Goal: Communication & Community: Answer question/provide support

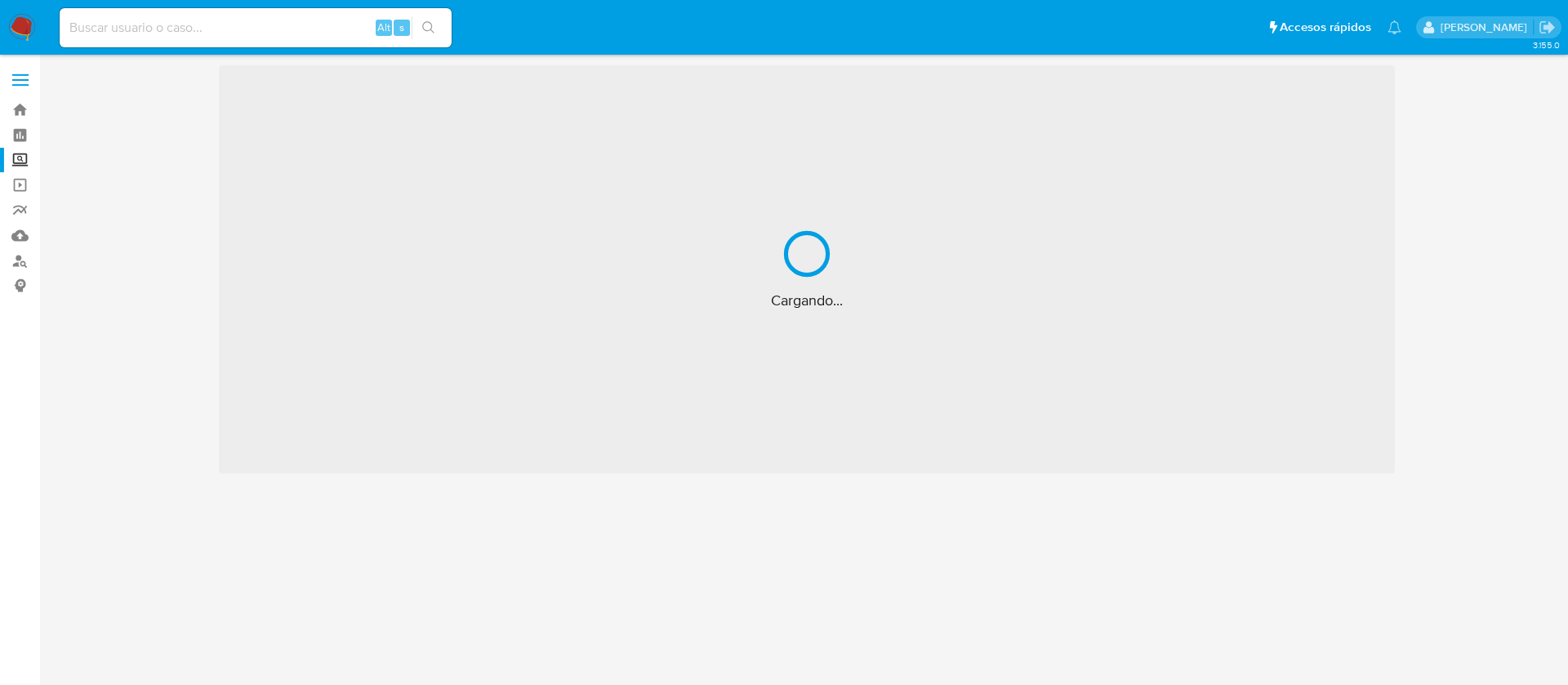
click at [23, 25] on img at bounding box center [22, 28] width 28 height 28
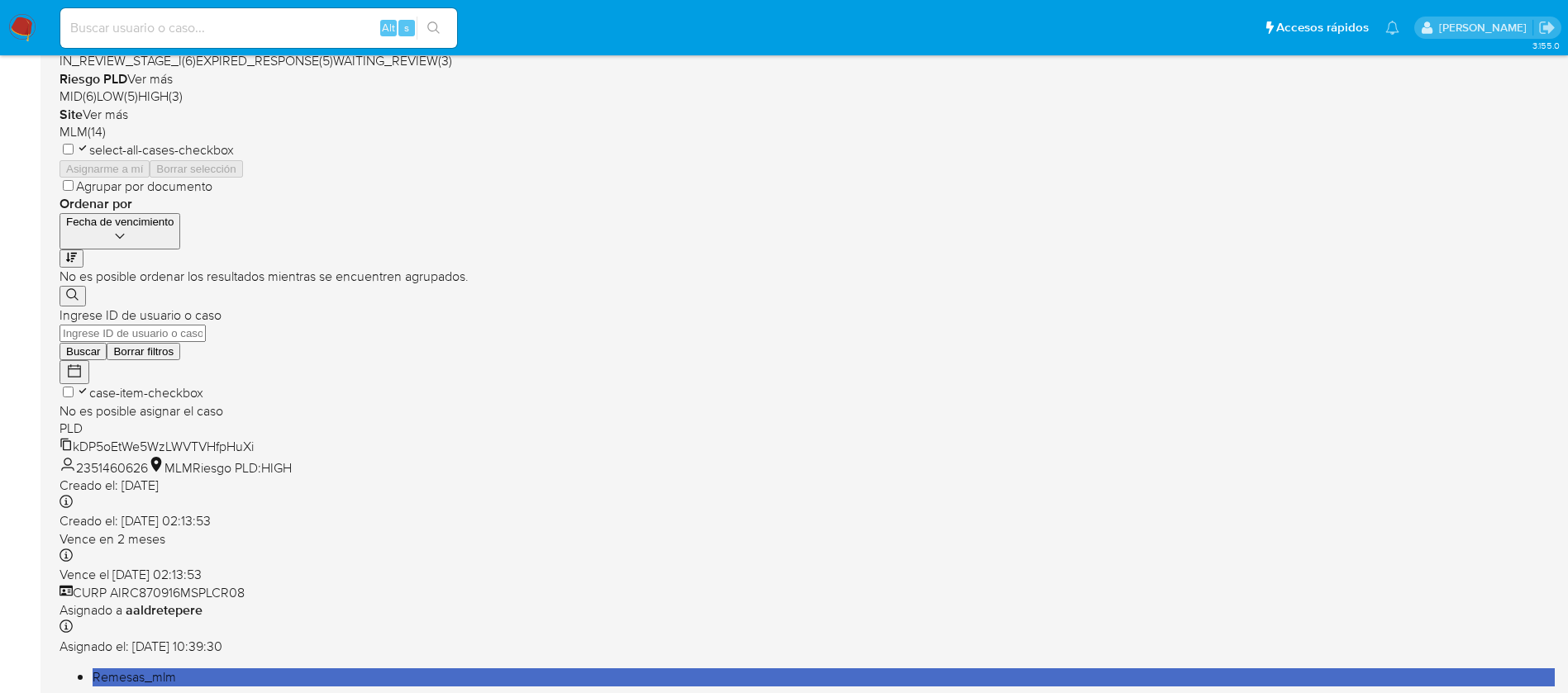
scroll to position [611, 0]
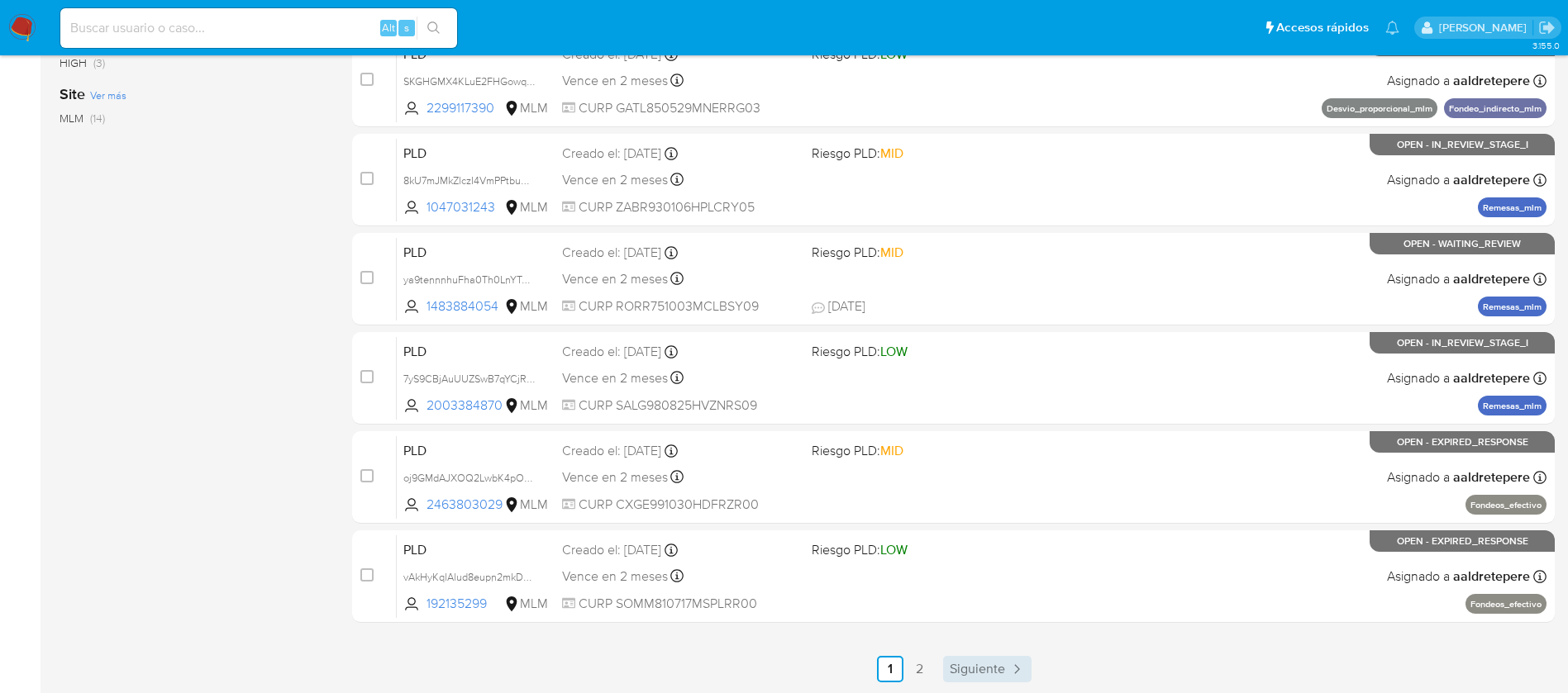
click at [961, 673] on span "Siguiente" at bounding box center [977, 669] width 55 height 13
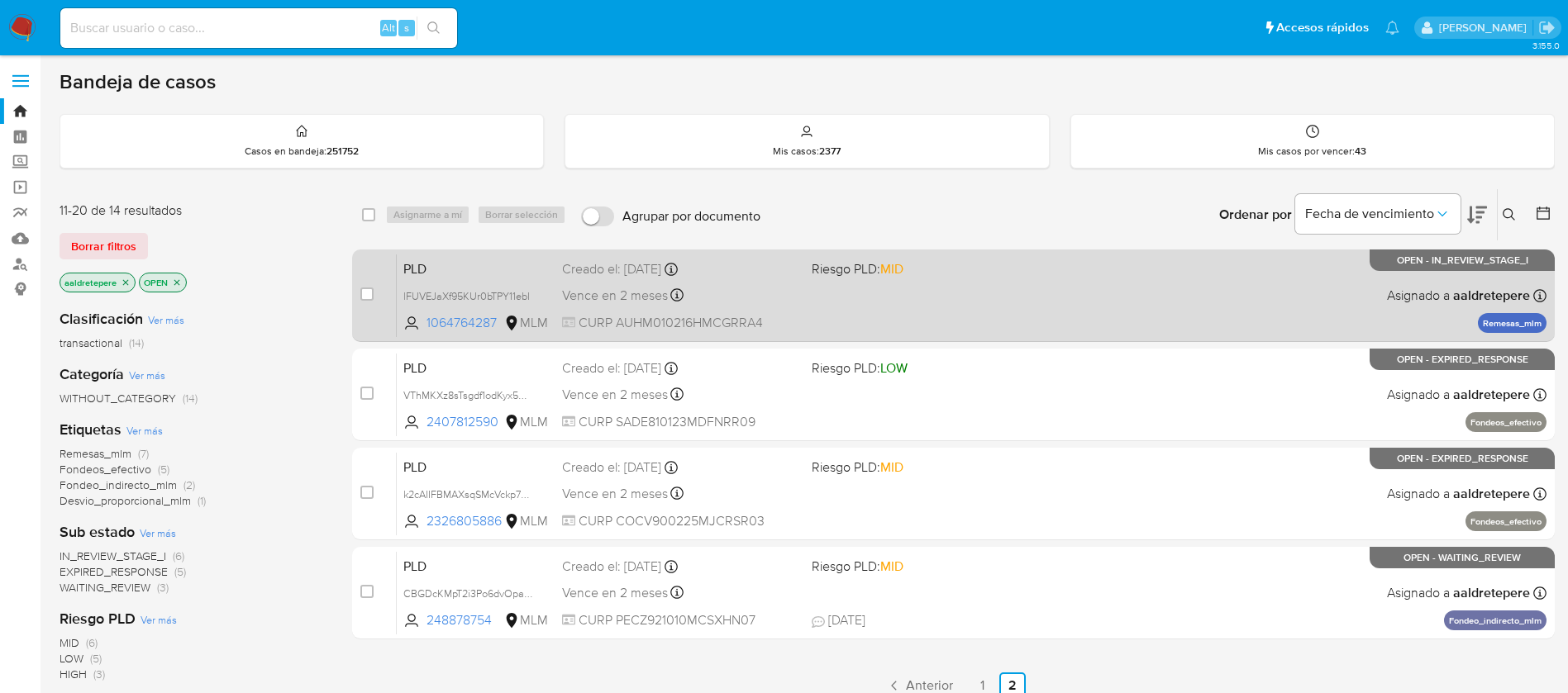
click at [1085, 322] on div "PLD lFUVEJaXf95KUr0bTPY11ebI 1064764287 MLM Riesgo PLD: MID Creado el: 12/08/20…" at bounding box center [972, 295] width 1150 height 83
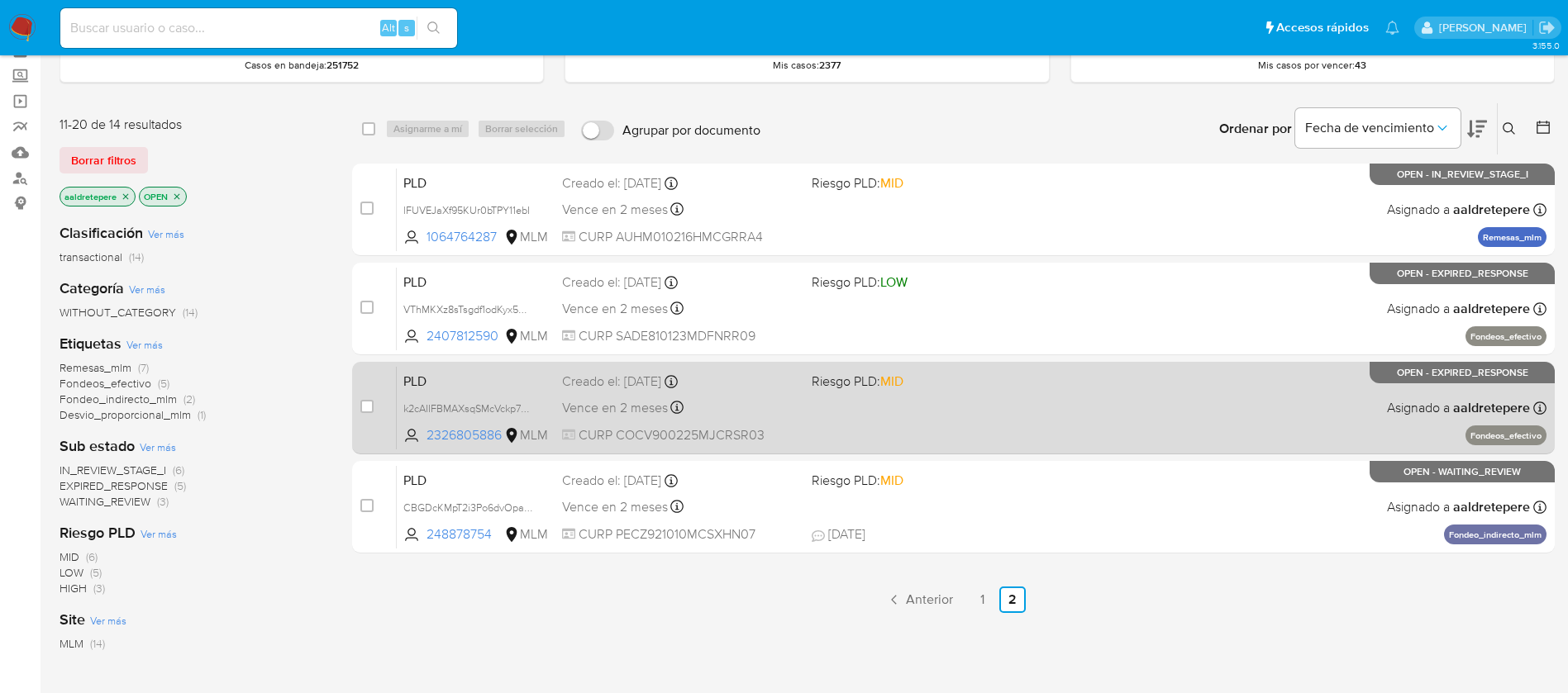
scroll to position [124, 0]
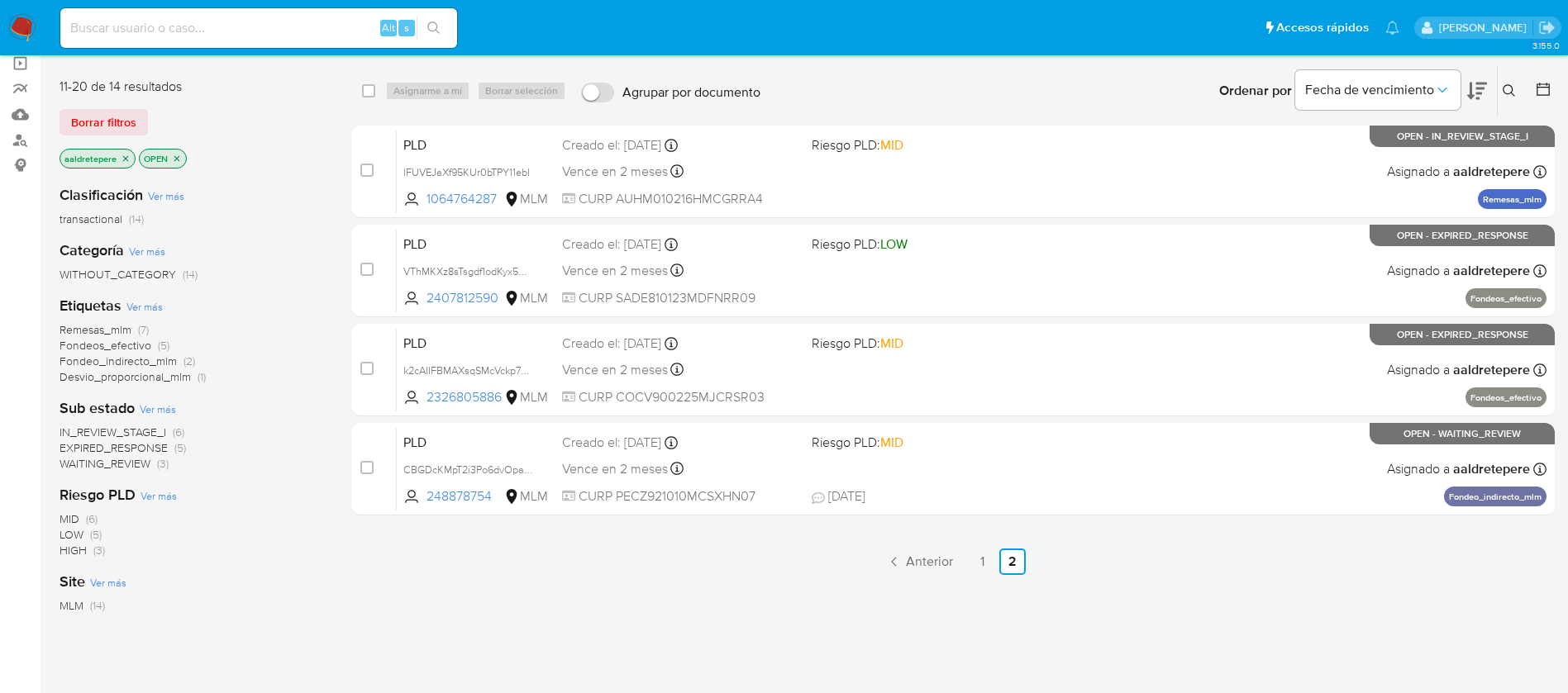
drag, startPoint x: 21, startPoint y: 30, endPoint x: 56, endPoint y: 21, distance: 36.1
click at [20, 30] on img at bounding box center [22, 28] width 28 height 28
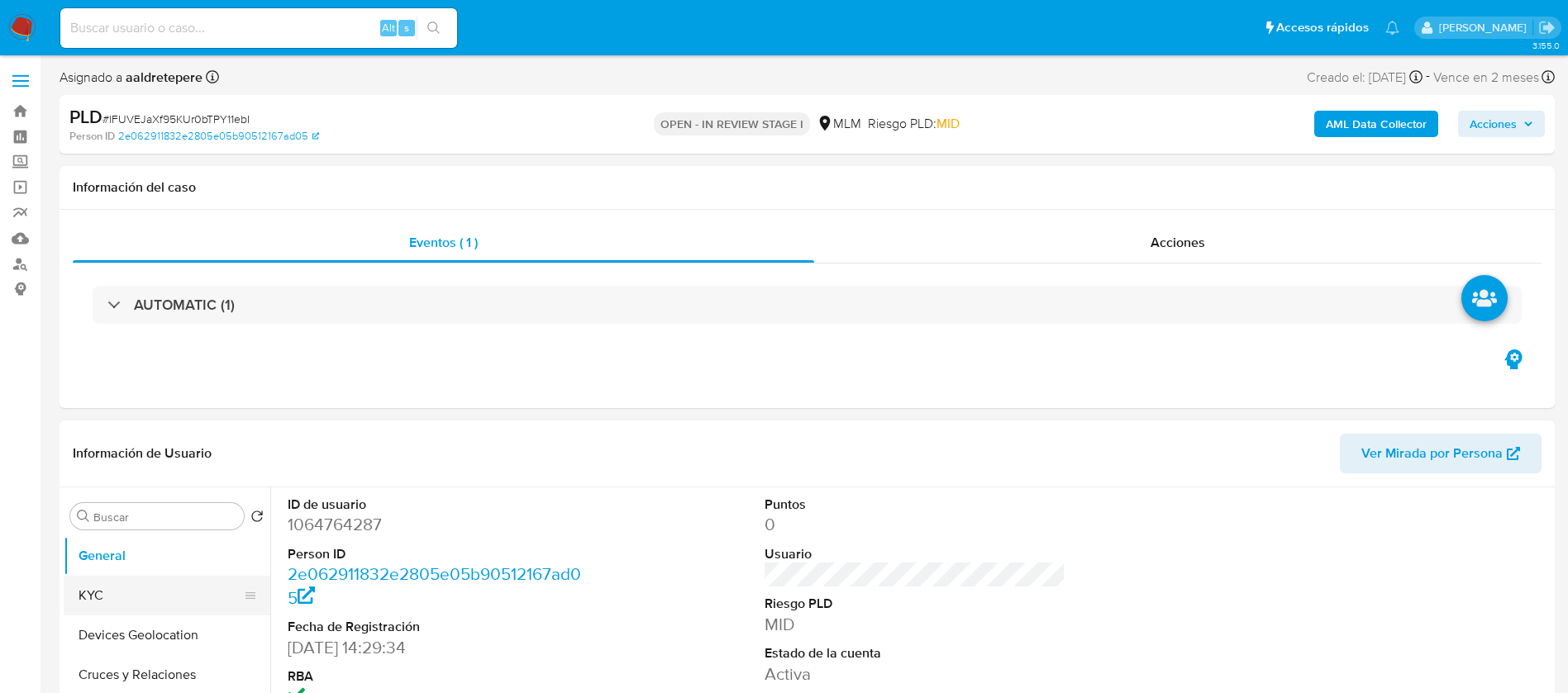
select select "10"
click at [131, 597] on button "KYC" at bounding box center [160, 596] width 193 height 40
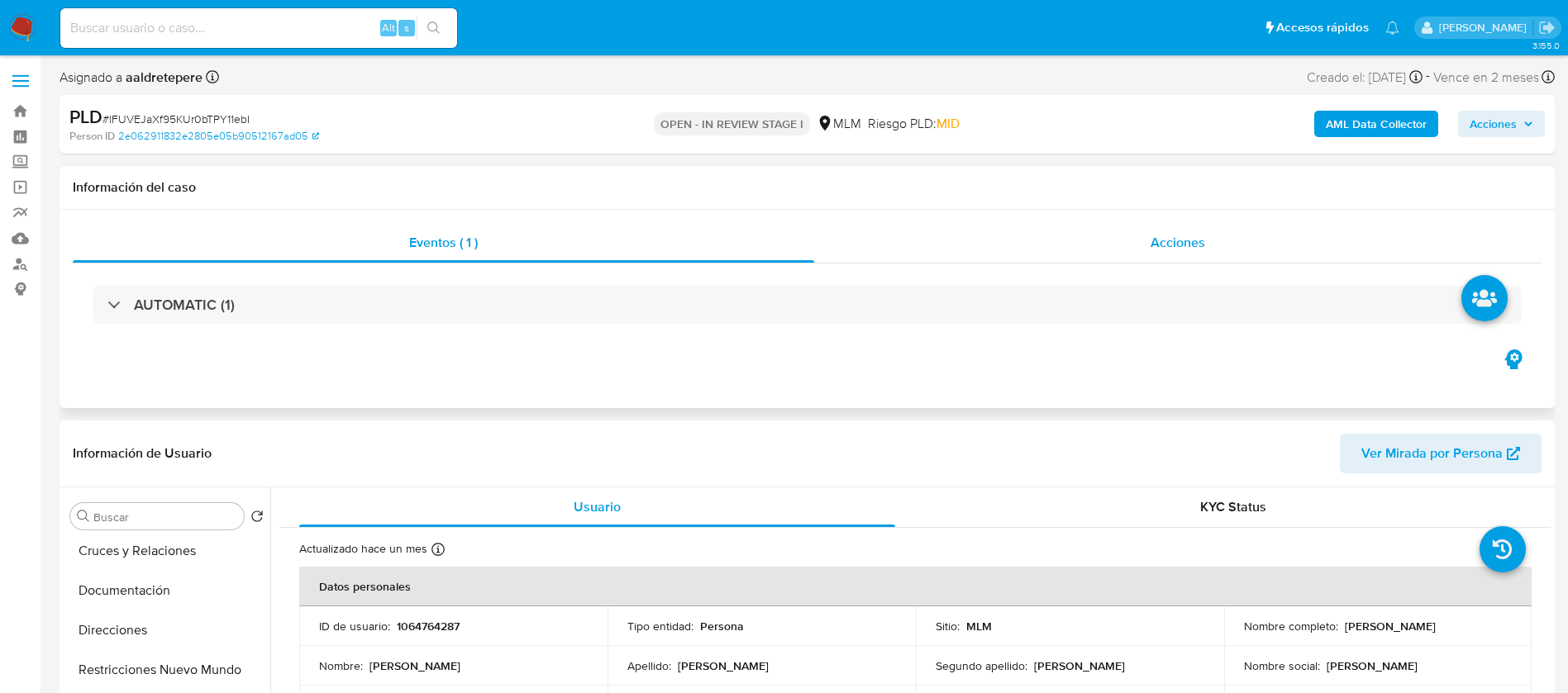
click at [1193, 238] on span "Acciones" at bounding box center [1178, 242] width 54 height 19
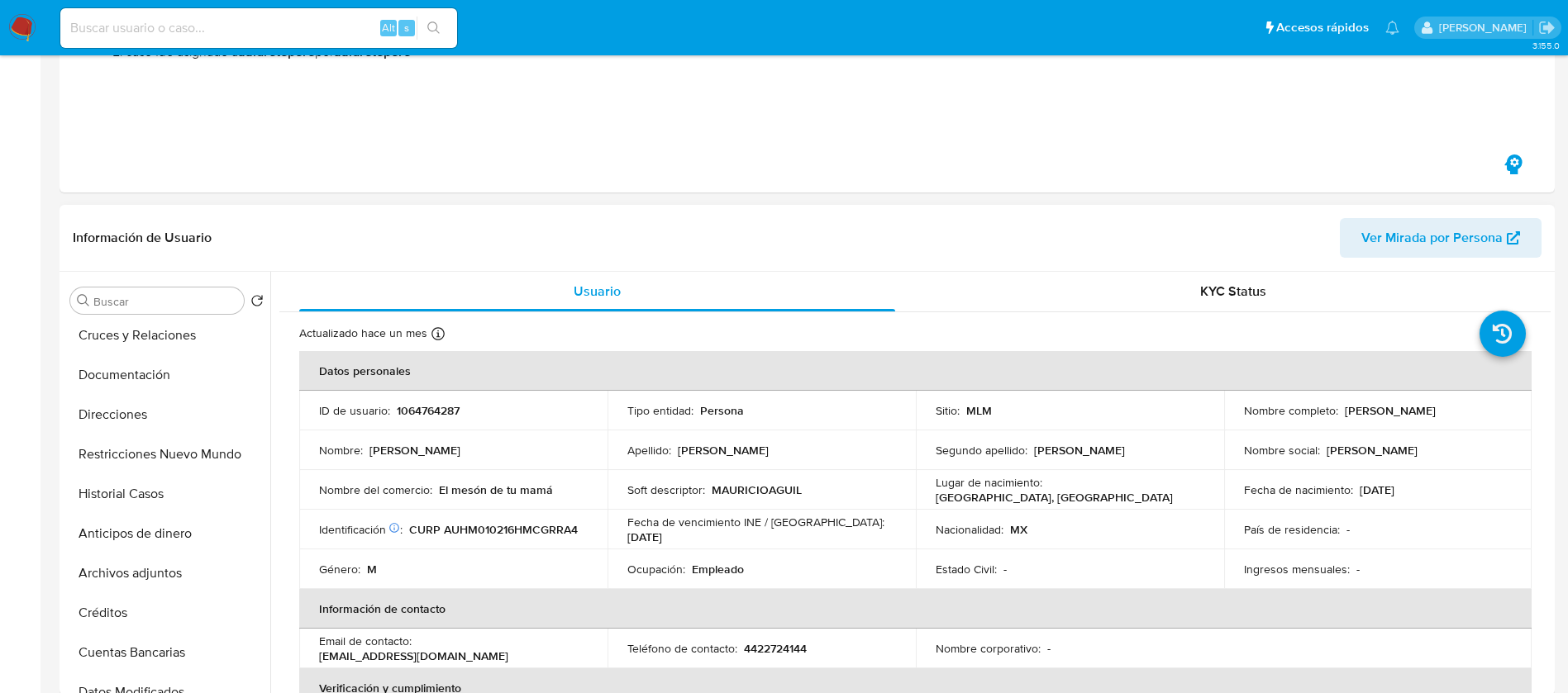
scroll to position [620, 0]
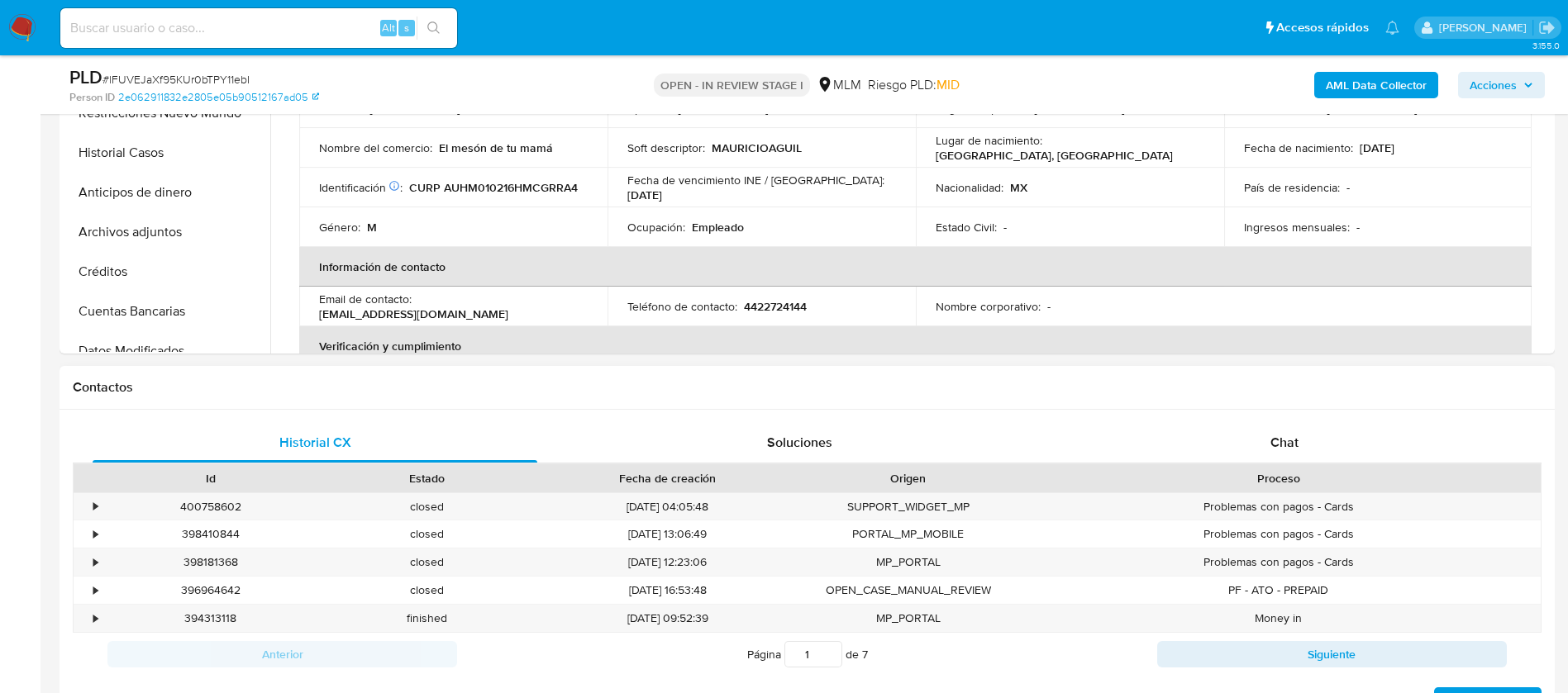
click at [1279, 419] on div "Historial CX Soluciones Chat Id Estado Fecha de creación Origen Proceso • 40075…" at bounding box center [807, 569] width 1495 height 319
click at [1280, 437] on span "Chat" at bounding box center [1284, 443] width 28 height 19
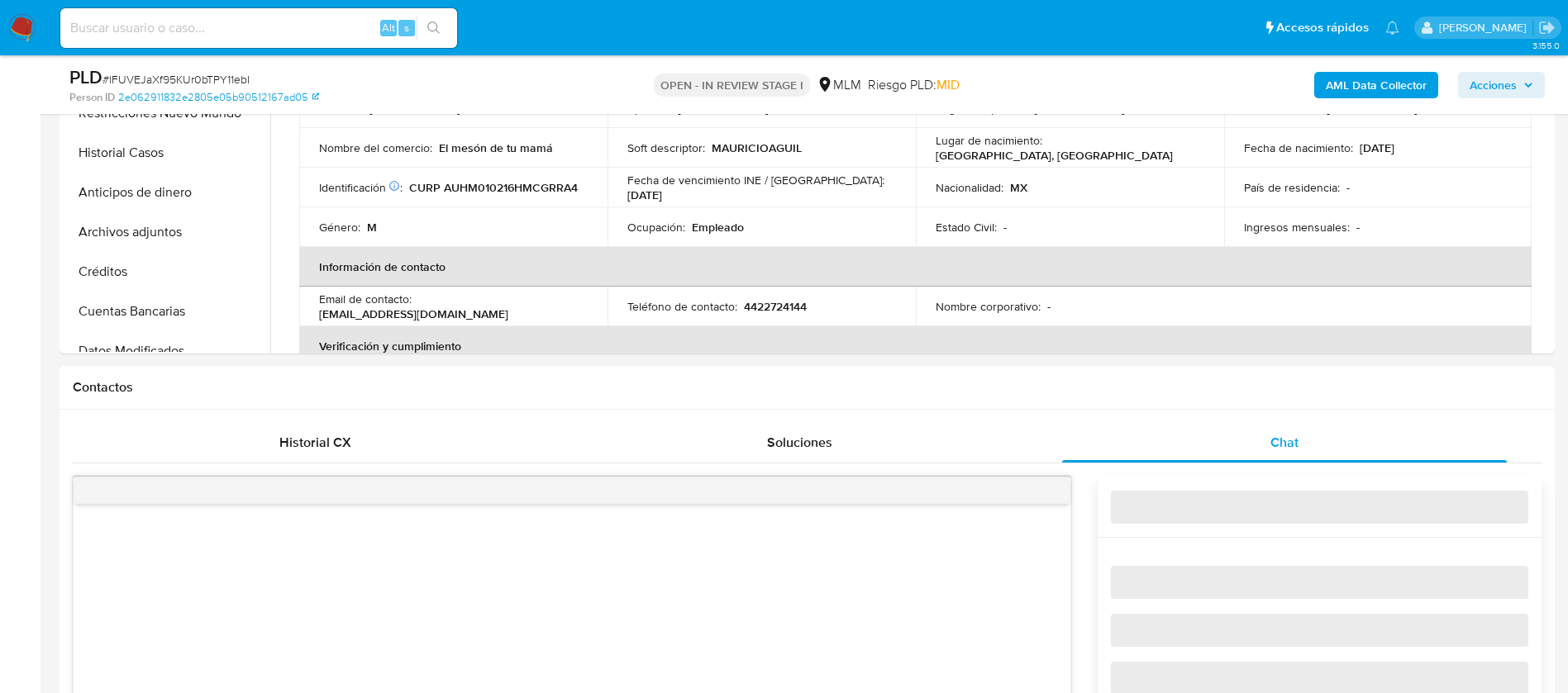
scroll to position [868, 0]
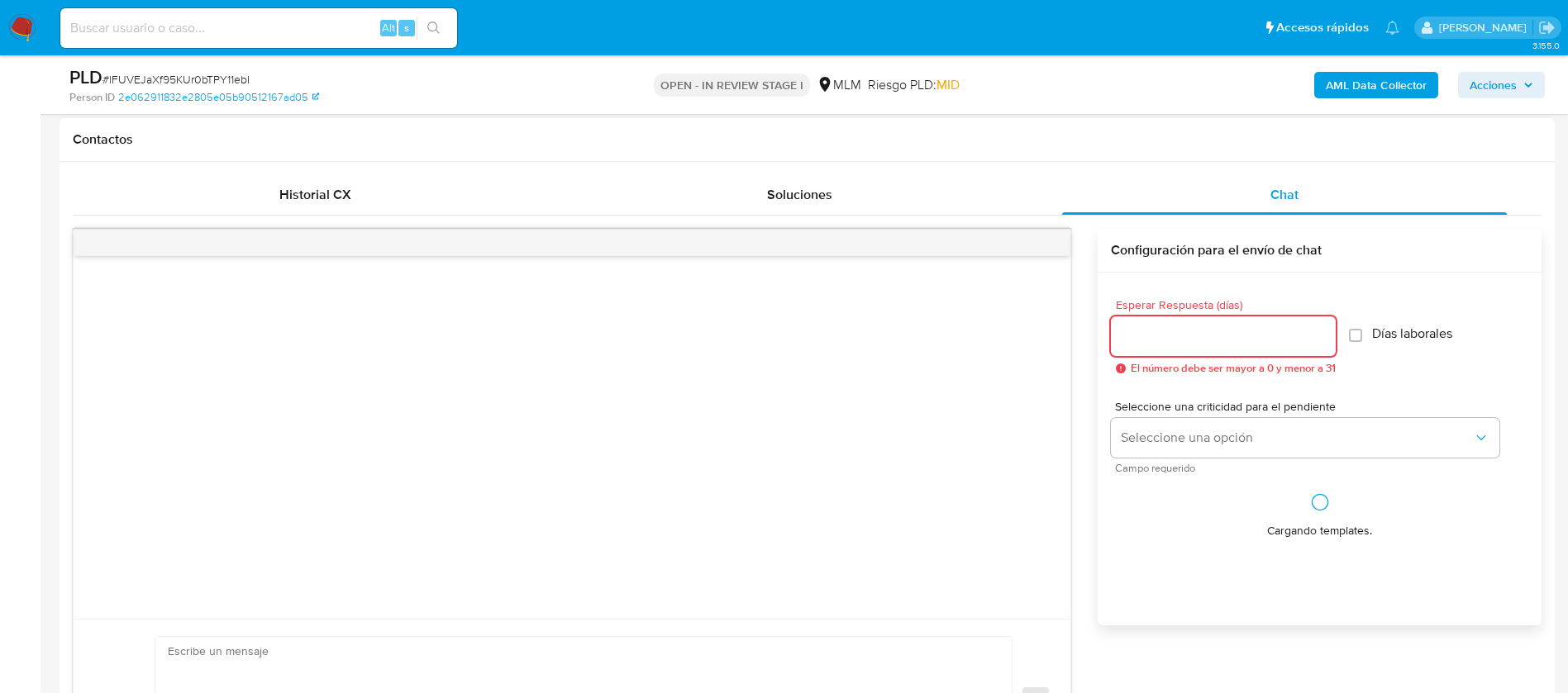
click at [1137, 337] on input "Esperar Respuesta (días)" at bounding box center [1223, 336] width 225 height 21
type input "6"
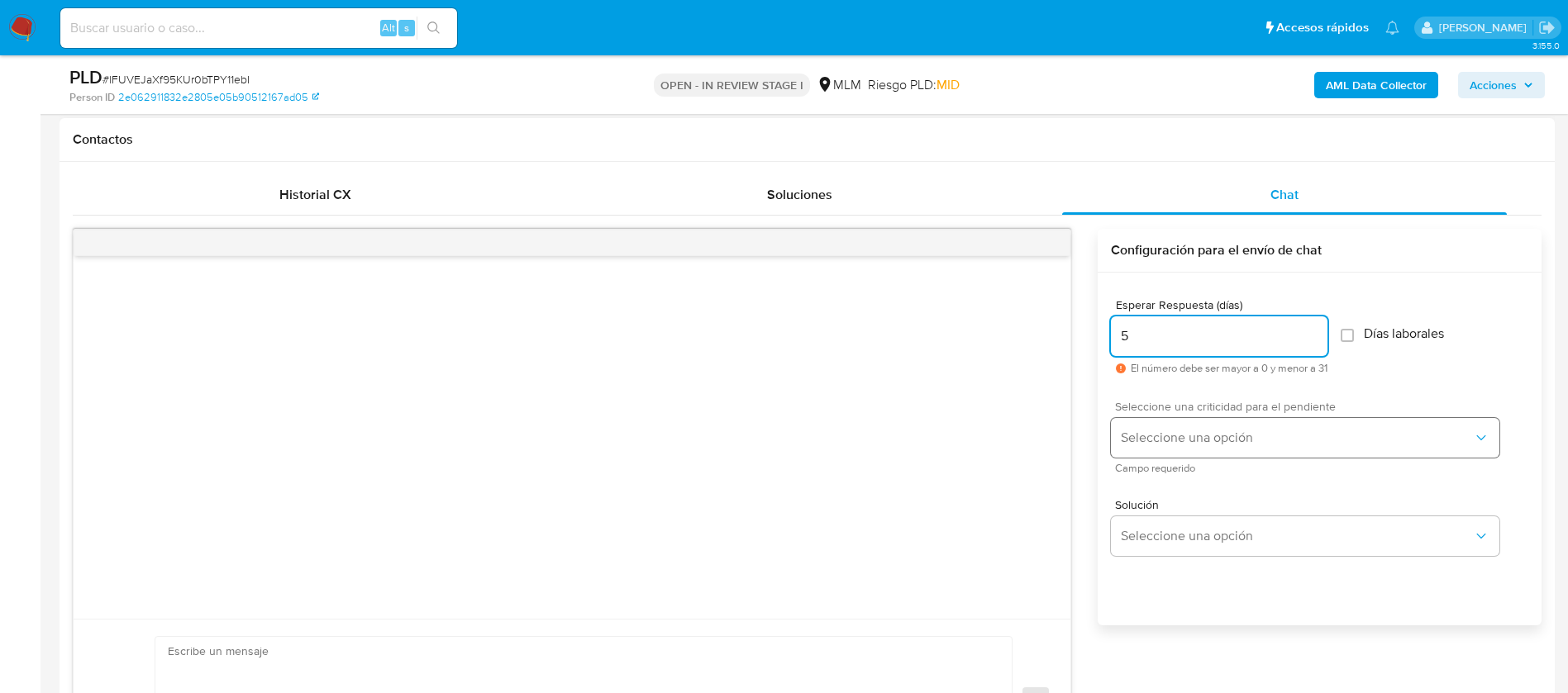
type input "5"
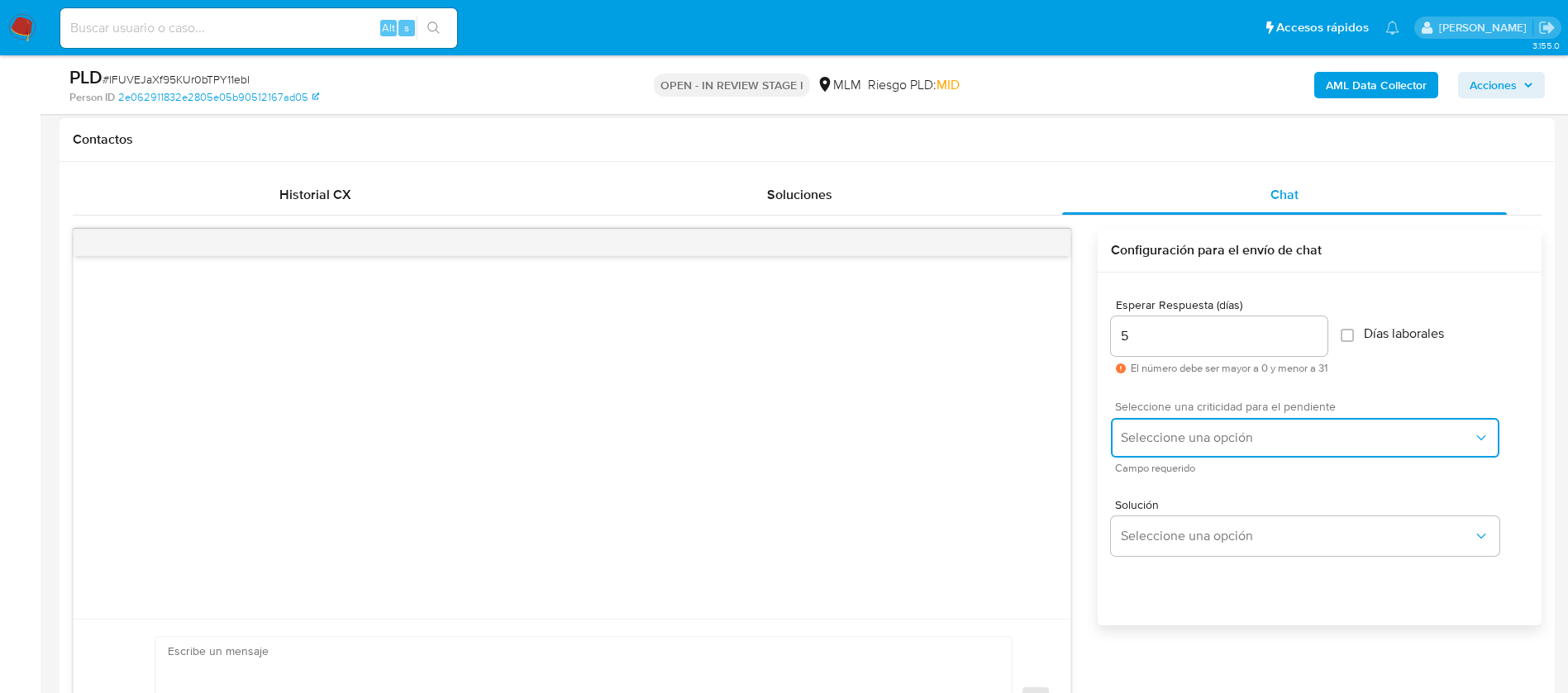
click at [1151, 448] on button "Seleccione una opción" at bounding box center [1304, 437] width 388 height 40
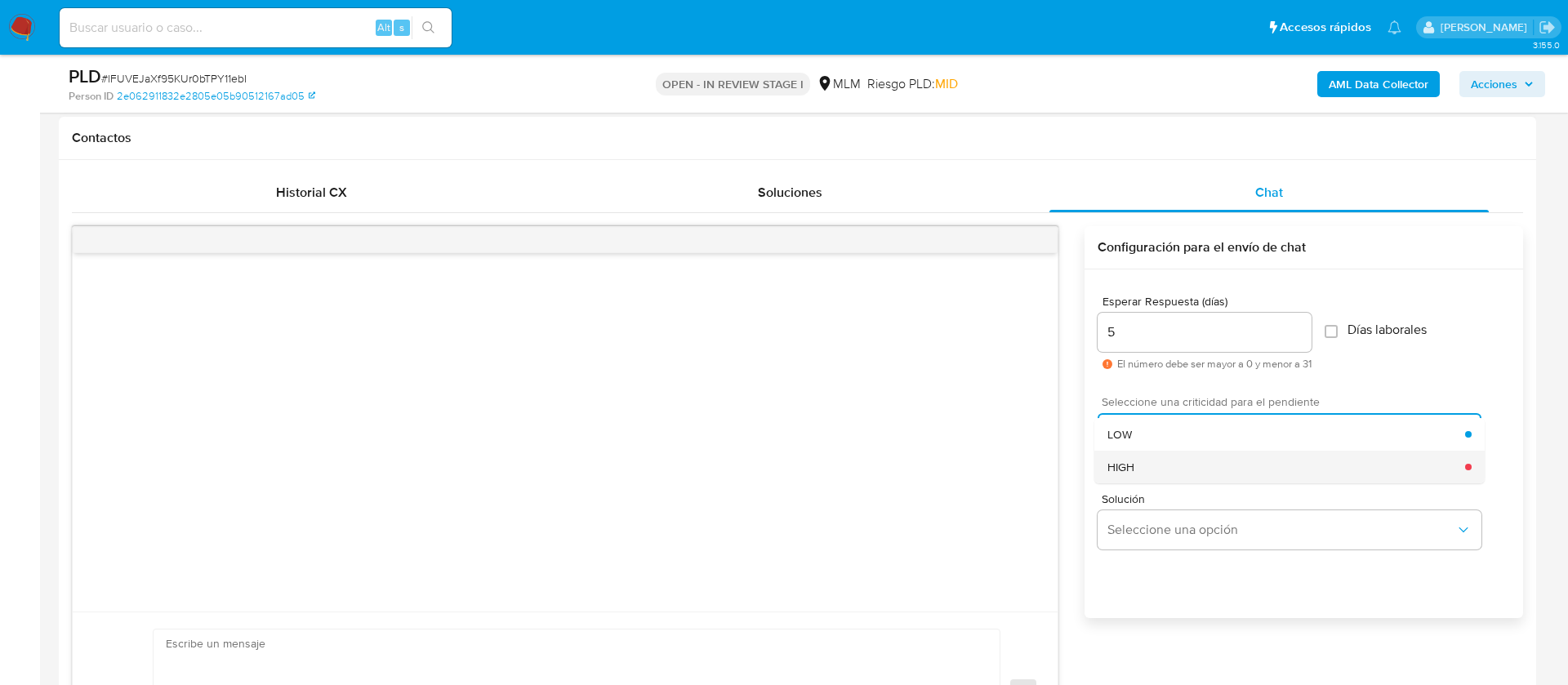
click at [1143, 465] on div "HIGH" at bounding box center [1287, 467] width 358 height 33
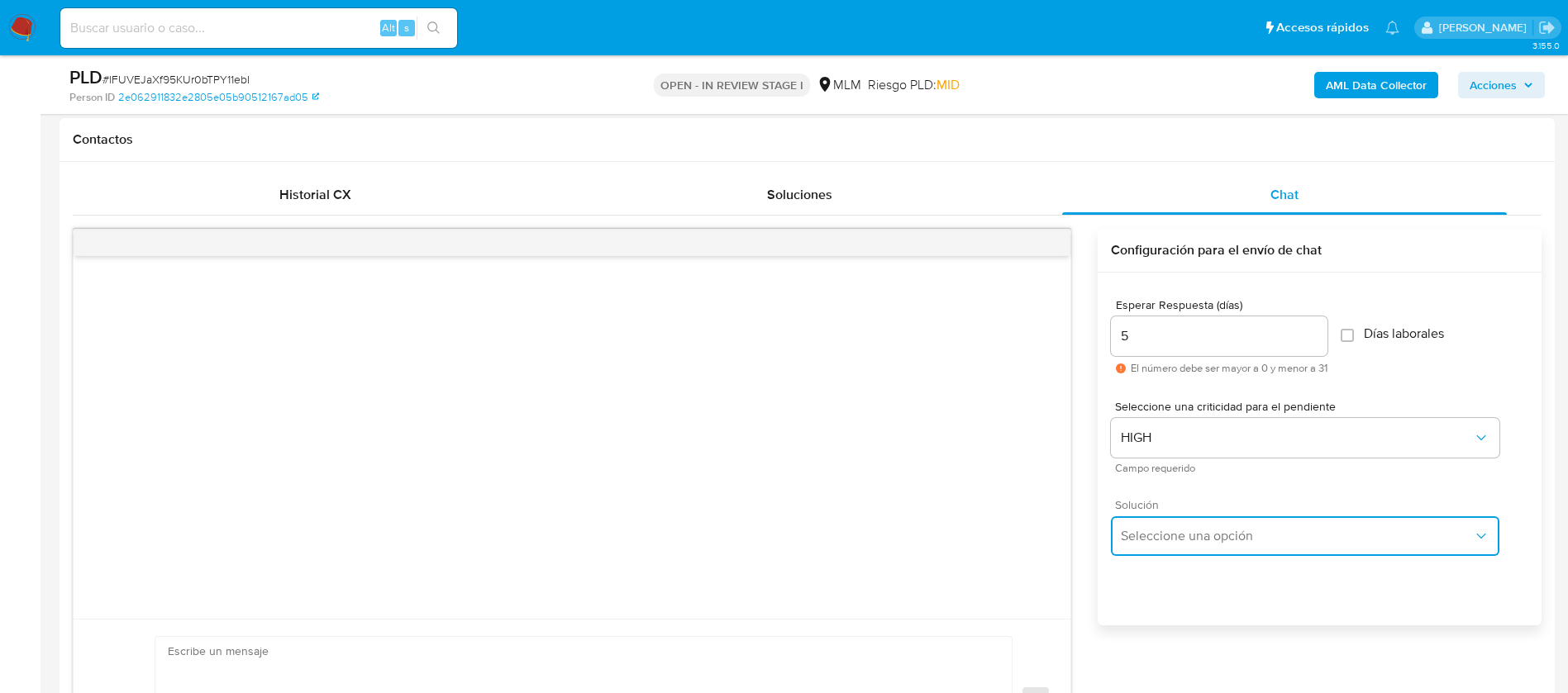
click at [1178, 552] on button "Seleccione una opción" at bounding box center [1304, 536] width 388 height 40
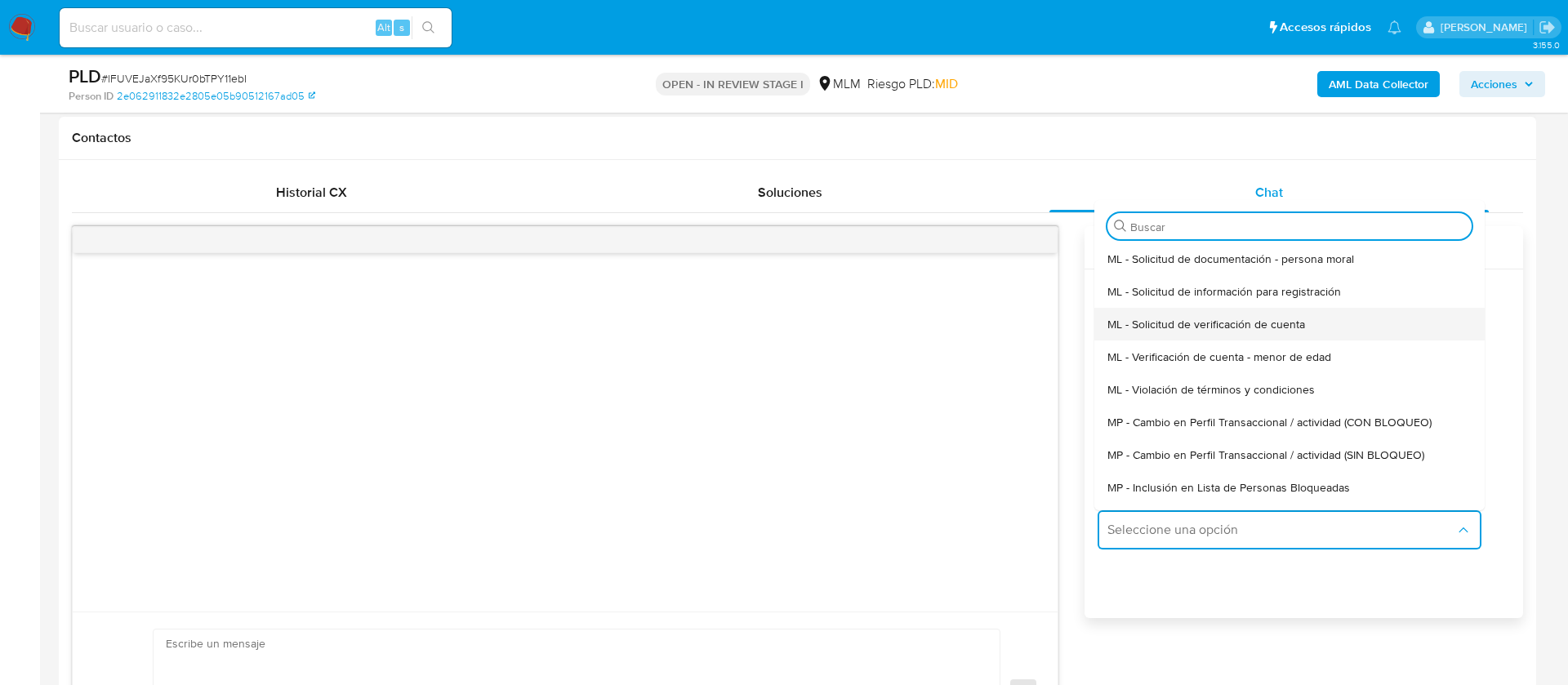
click at [1165, 313] on div "ML - Solicitud de verificación de cuenta" at bounding box center [1290, 325] width 365 height 33
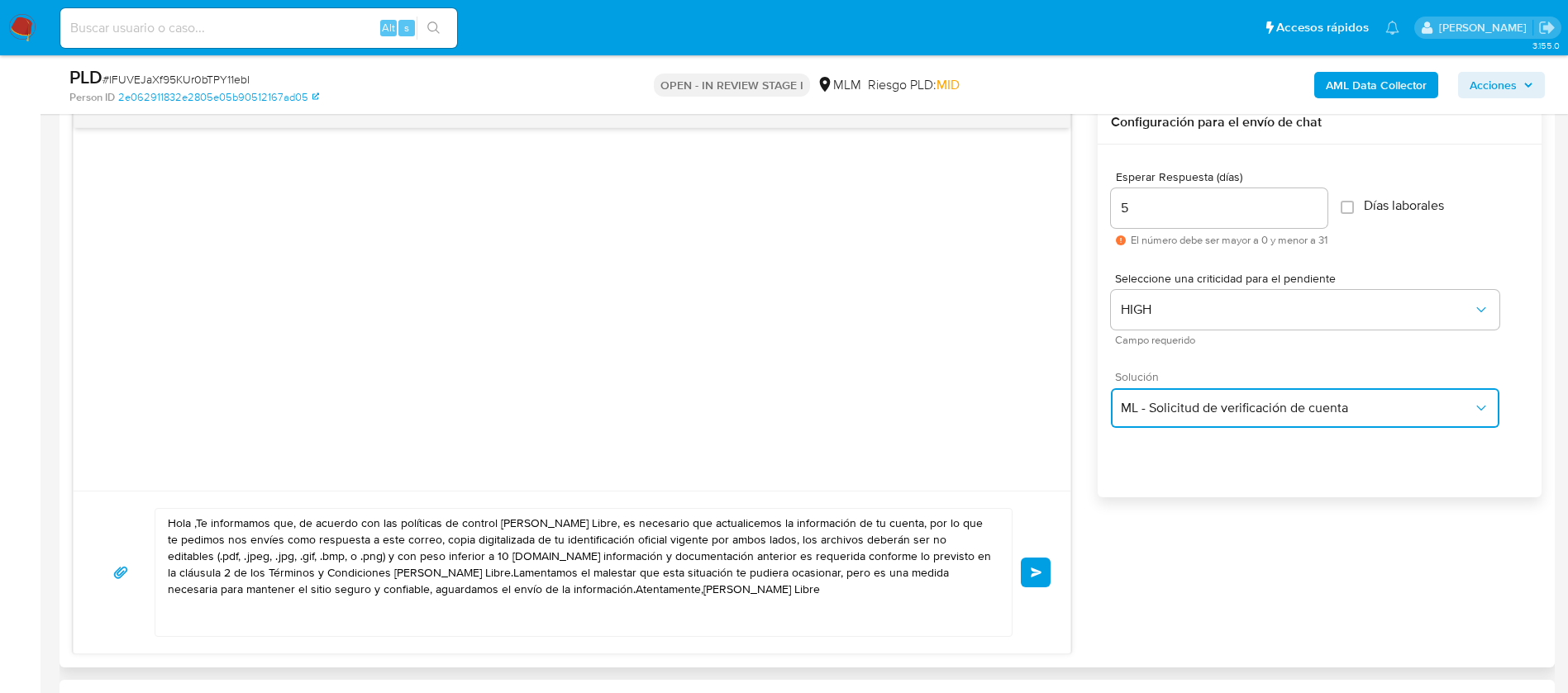
scroll to position [1115, 0]
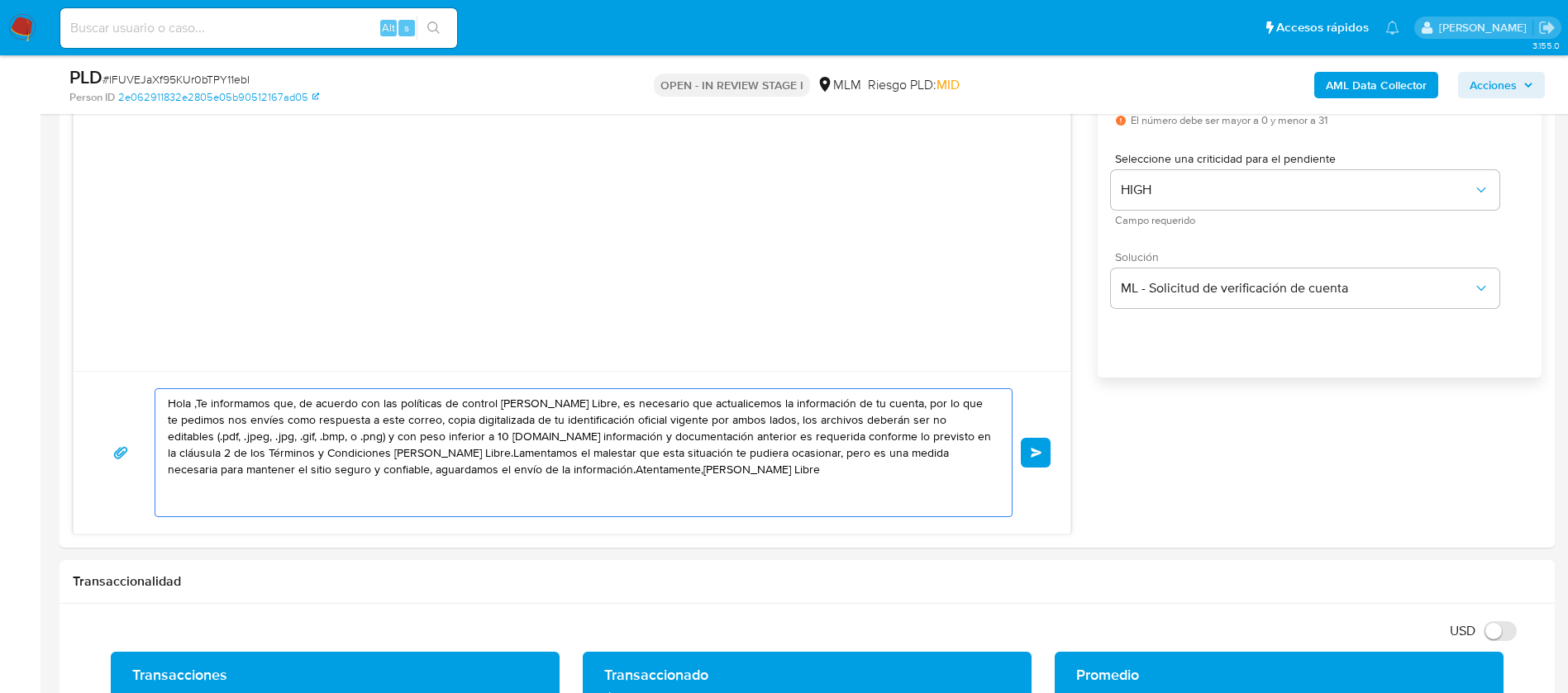
drag, startPoint x: 663, startPoint y: 461, endPoint x: 0, endPoint y: 324, distance: 677.0
paste textarea "ESTIMADO MAURICIO AGUILAR HERNANDEZ Te comunicamos que se ha identificado un ca…"
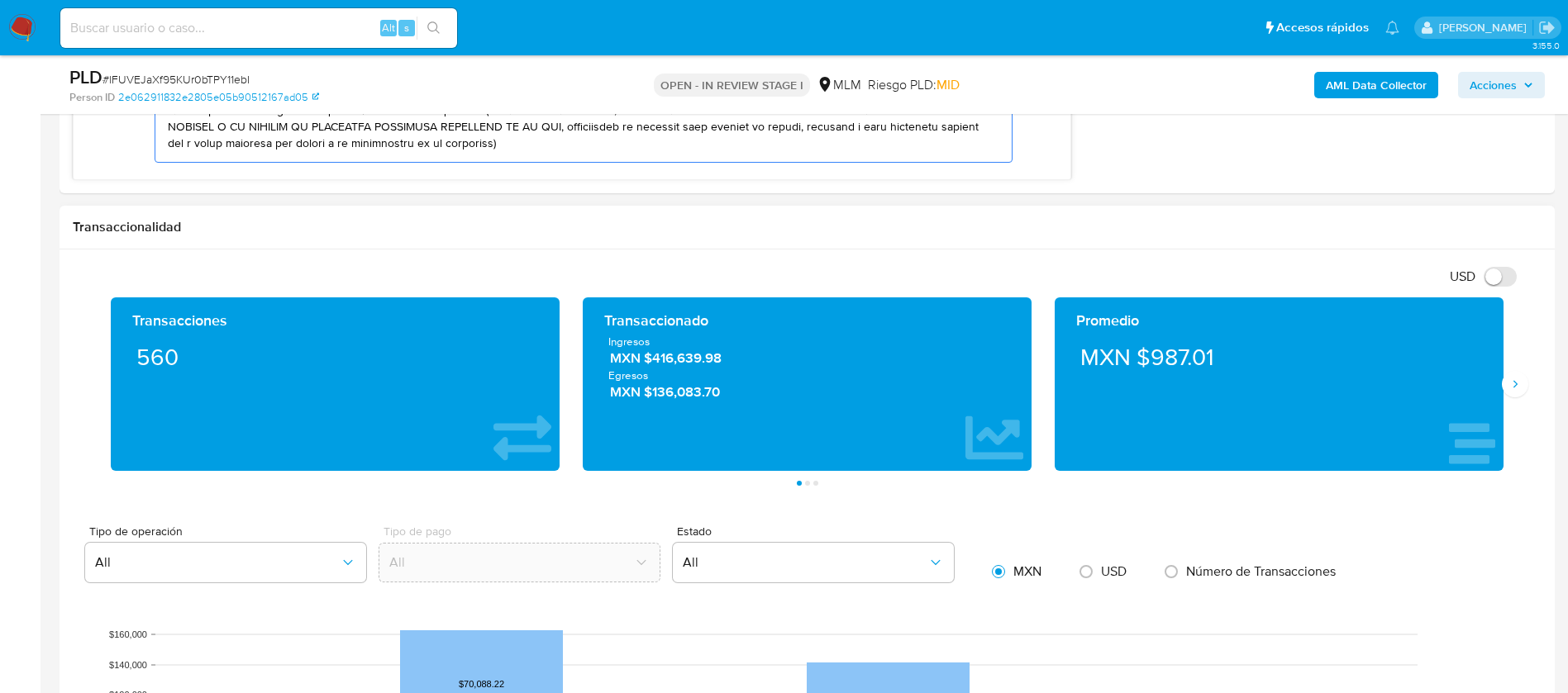
scroll to position [1363, 0]
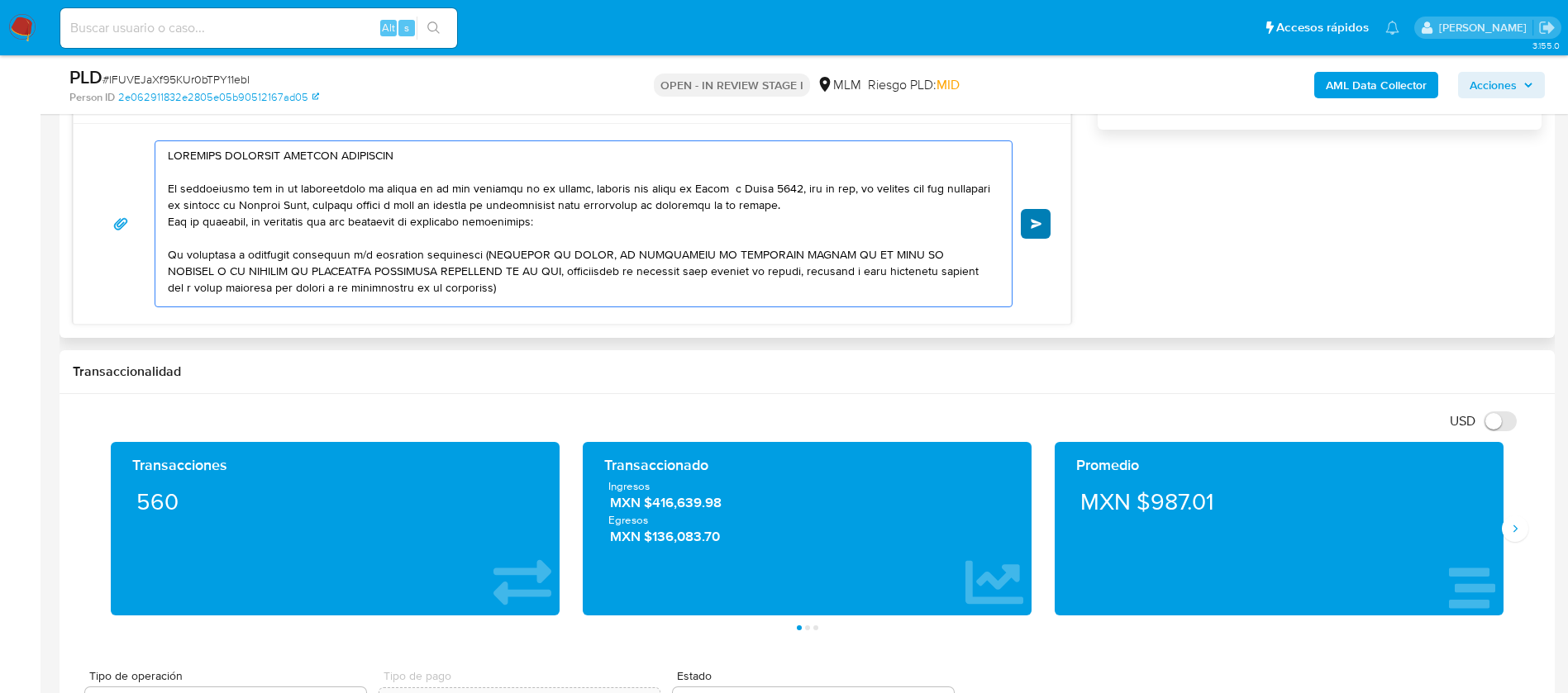
type textarea "ESTIMADO MAURICIO AGUILAR HERNANDEZ Te comunicamos que se ha identificado un ca…"
drag, startPoint x: 1023, startPoint y: 222, endPoint x: 1035, endPoint y: 202, distance: 23.3
click at [1028, 227] on button "Enviar" at bounding box center [1036, 224] width 30 height 30
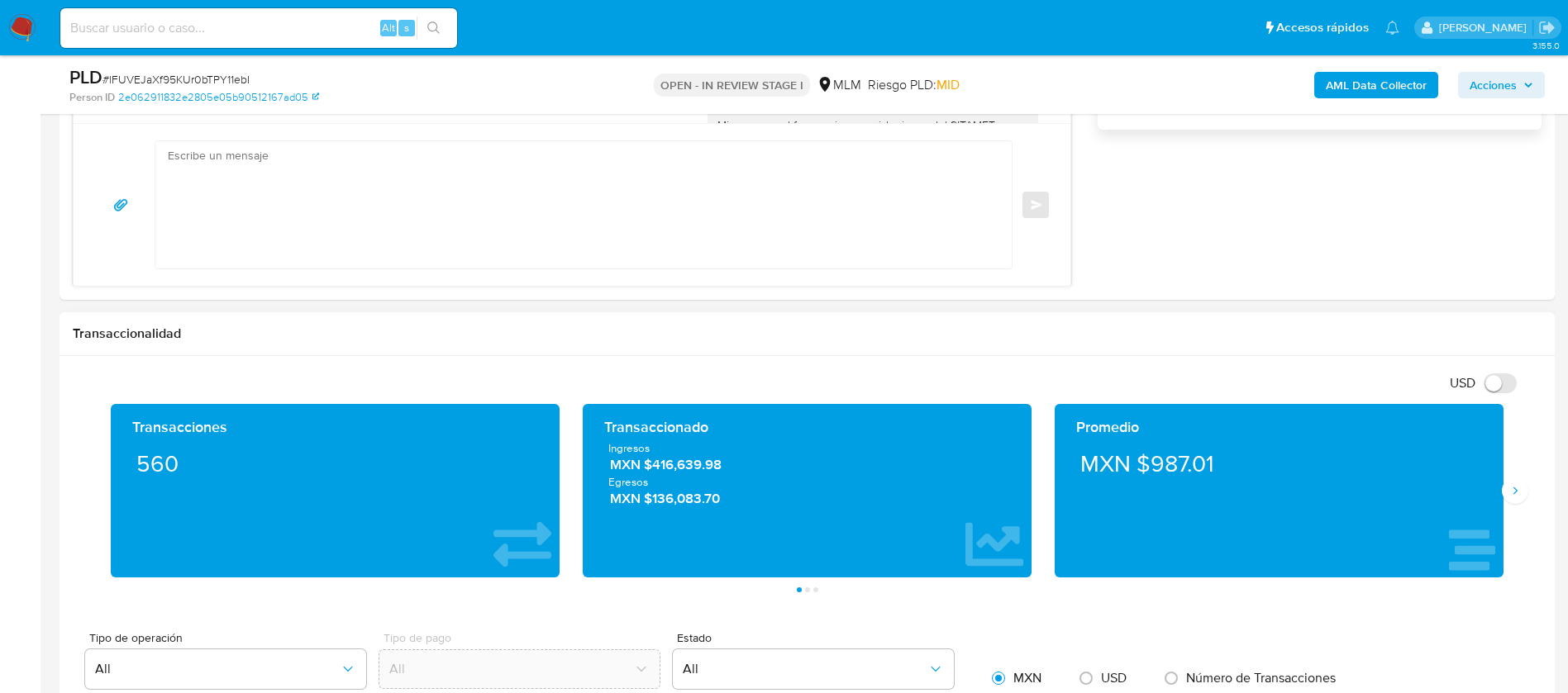
scroll to position [198, 0]
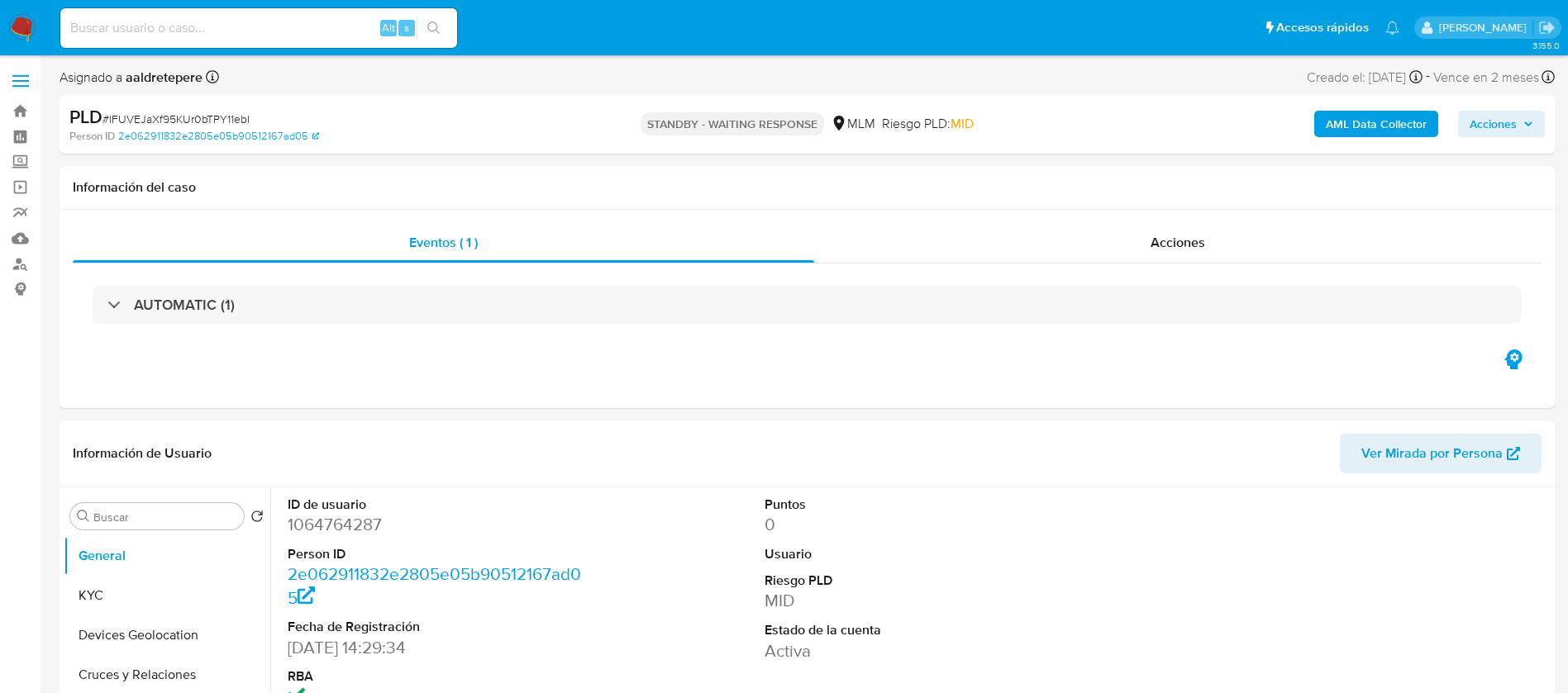
select select "10"
